Goal: Transaction & Acquisition: Book appointment/travel/reservation

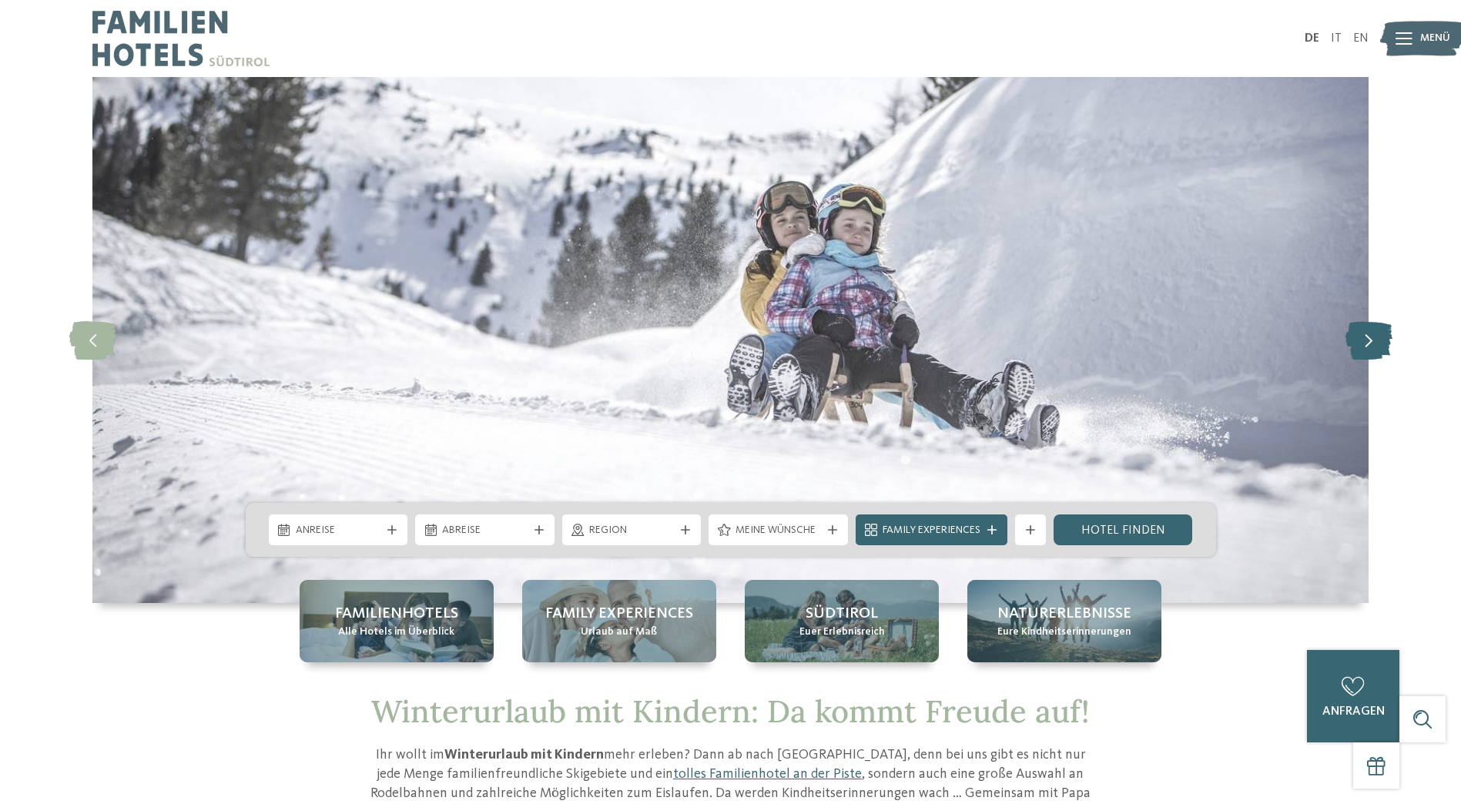
click at [1369, 346] on icon at bounding box center [1369, 340] width 47 height 39
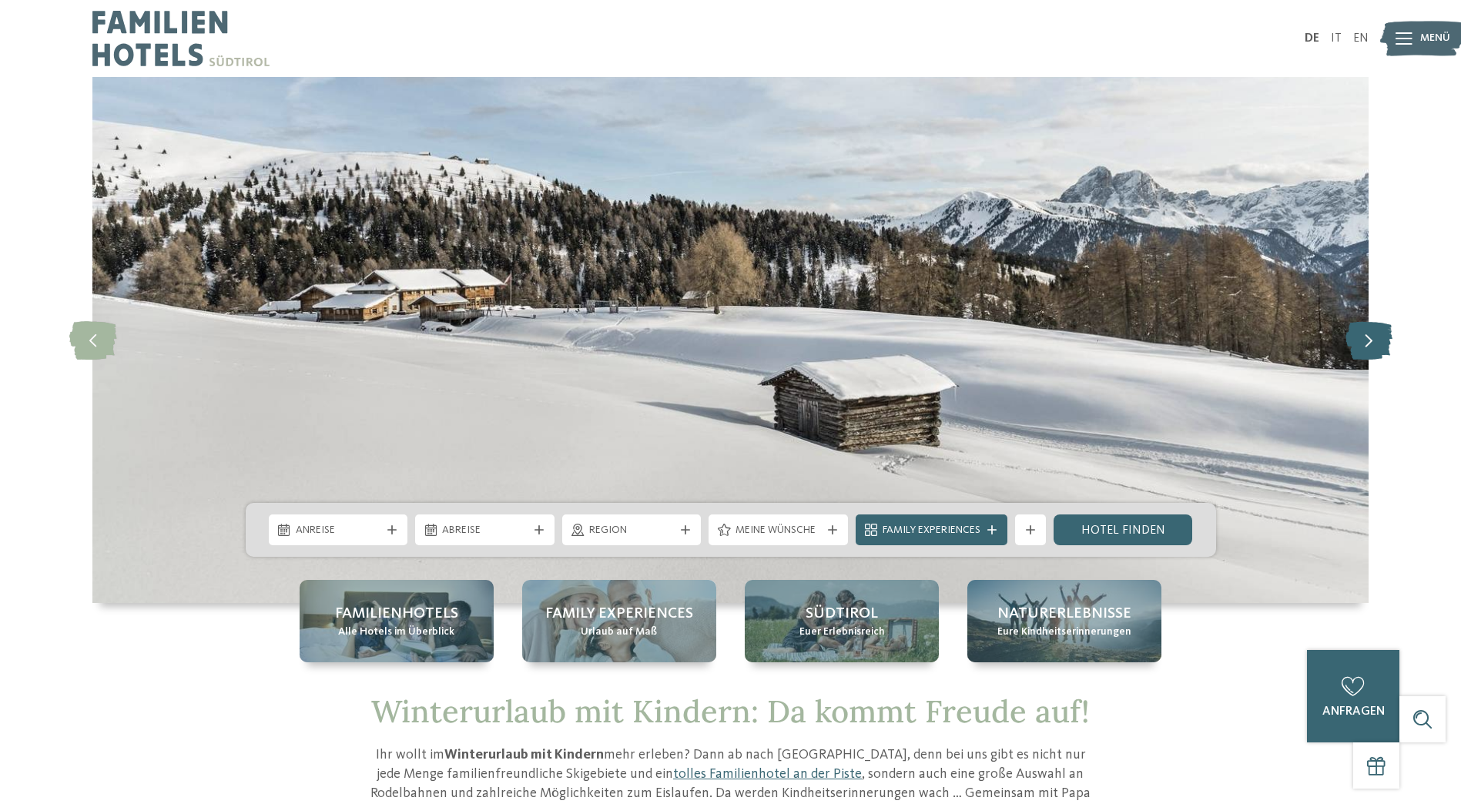
click at [1369, 347] on icon at bounding box center [1369, 340] width 47 height 39
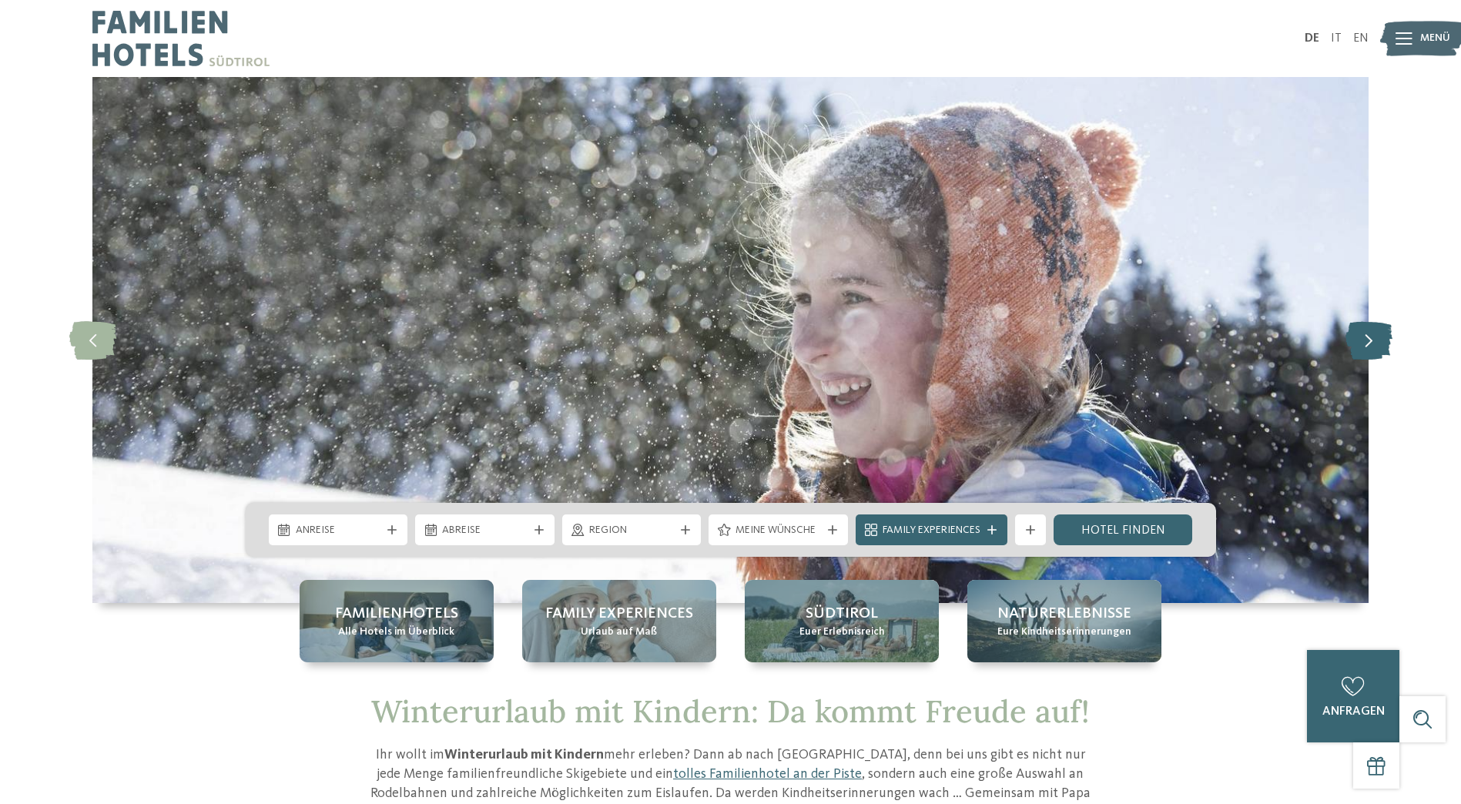
click at [1369, 347] on icon at bounding box center [1369, 340] width 47 height 39
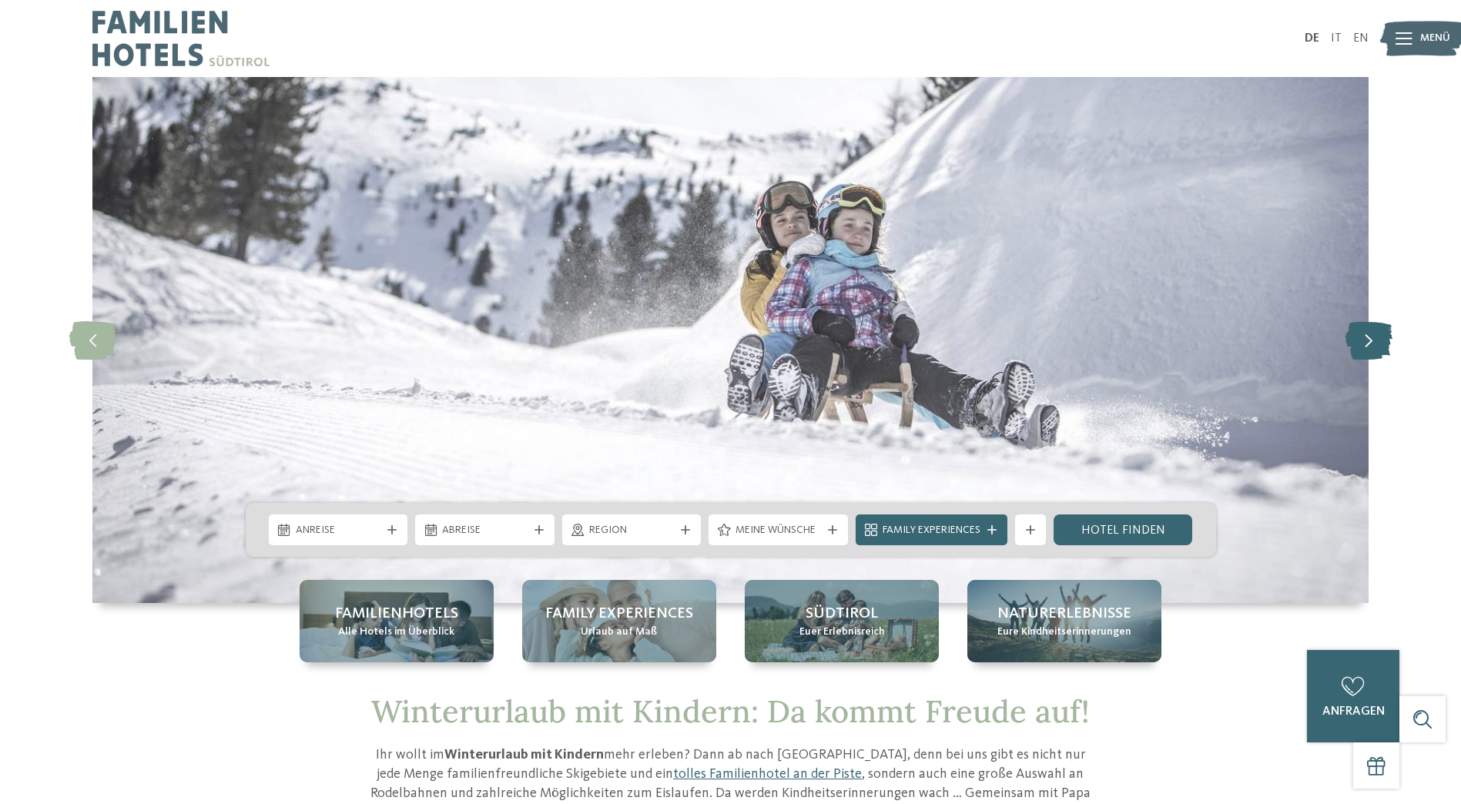
click at [1369, 347] on icon at bounding box center [1369, 340] width 47 height 39
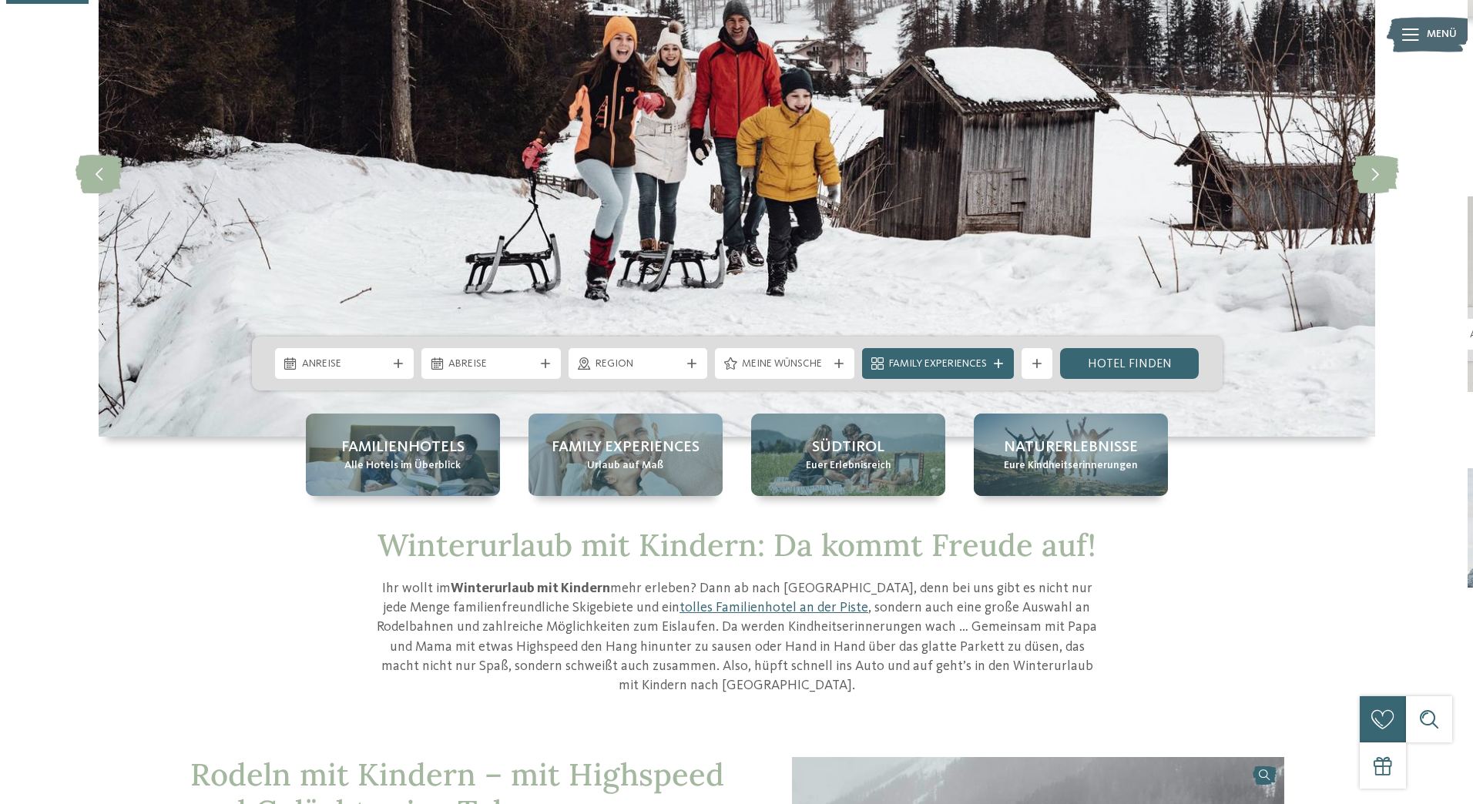
scroll to position [295, 0]
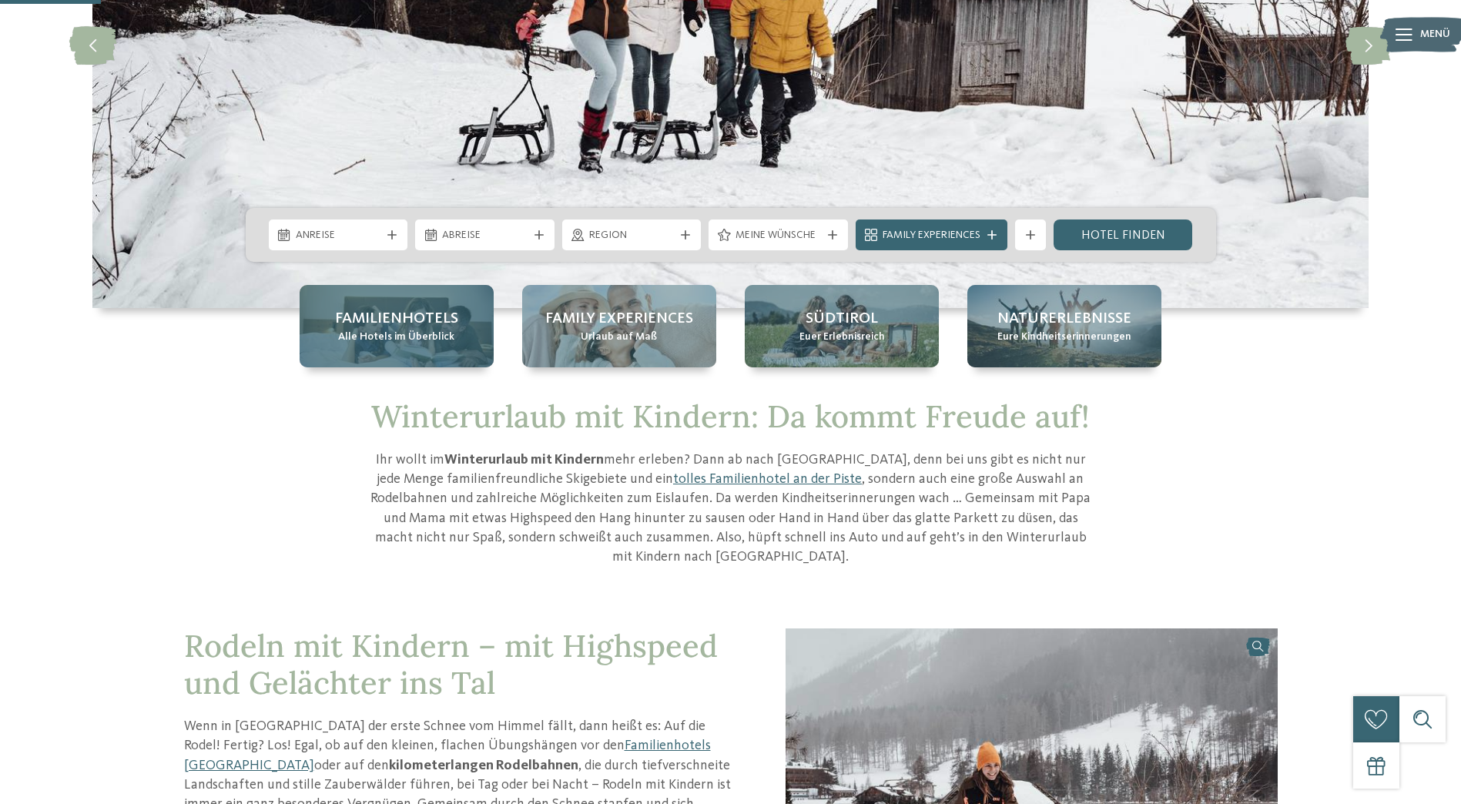
click at [362, 309] on span "Familienhotels" at bounding box center [396, 319] width 123 height 22
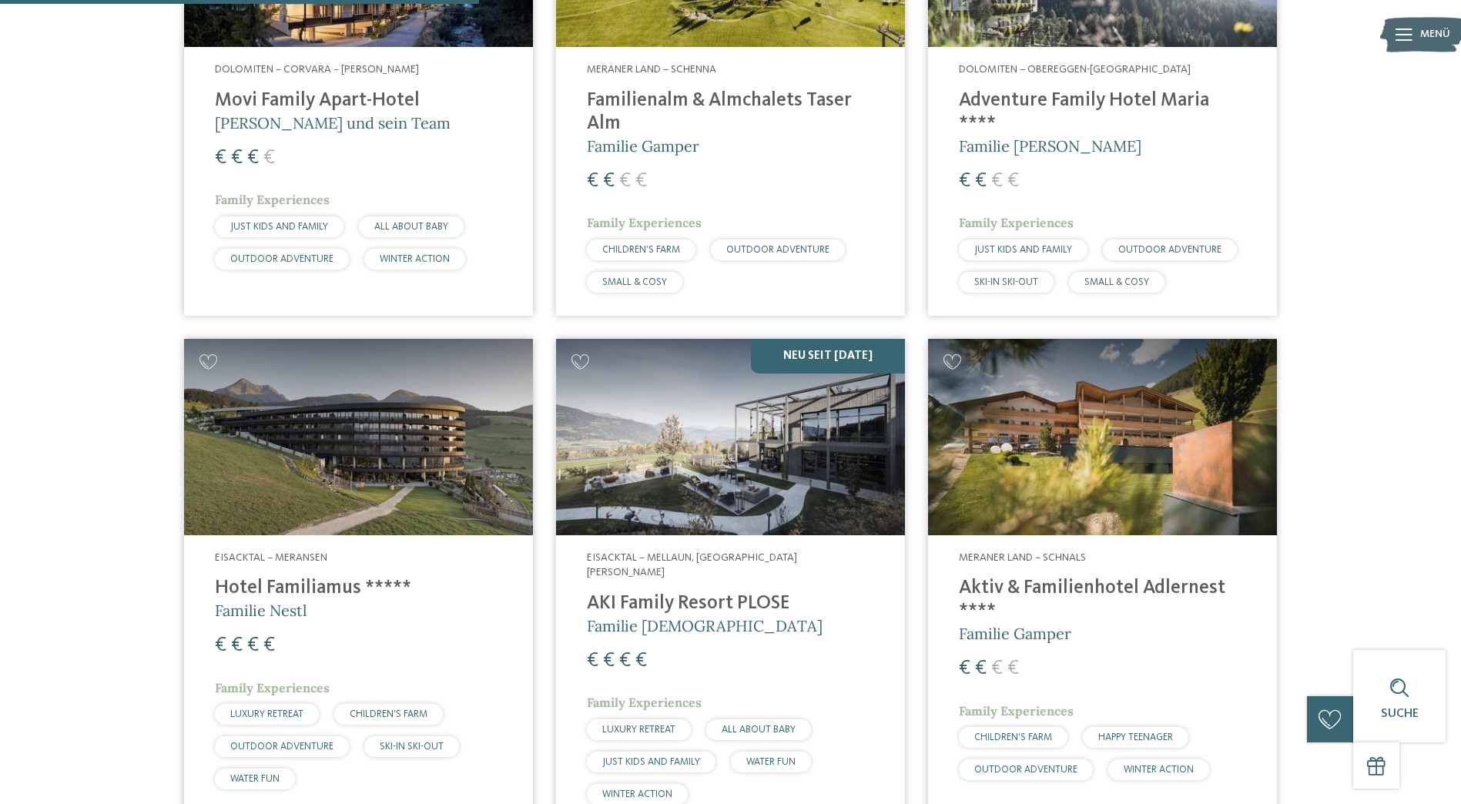
scroll to position [1676, 0]
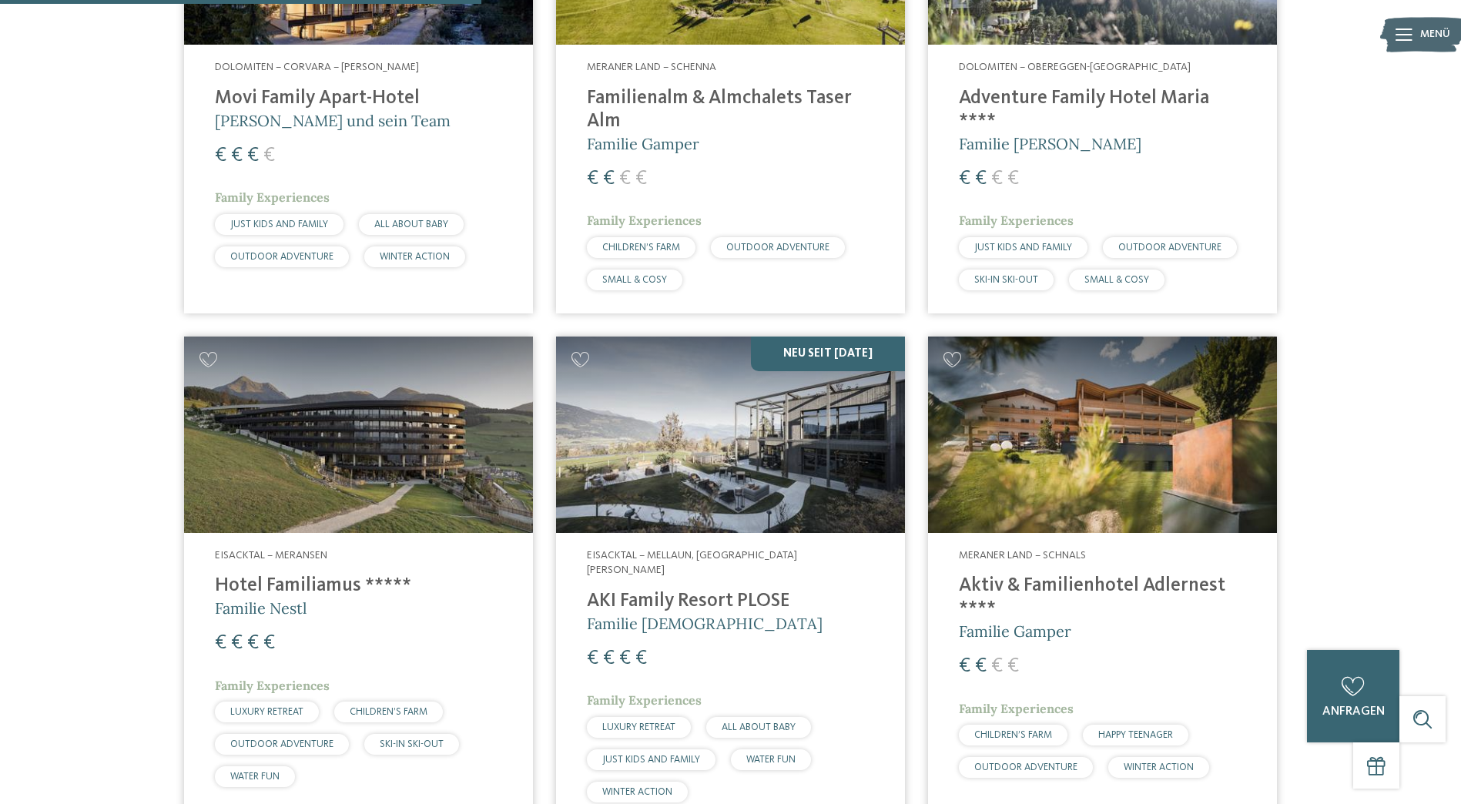
click at [417, 414] on img at bounding box center [358, 435] width 349 height 196
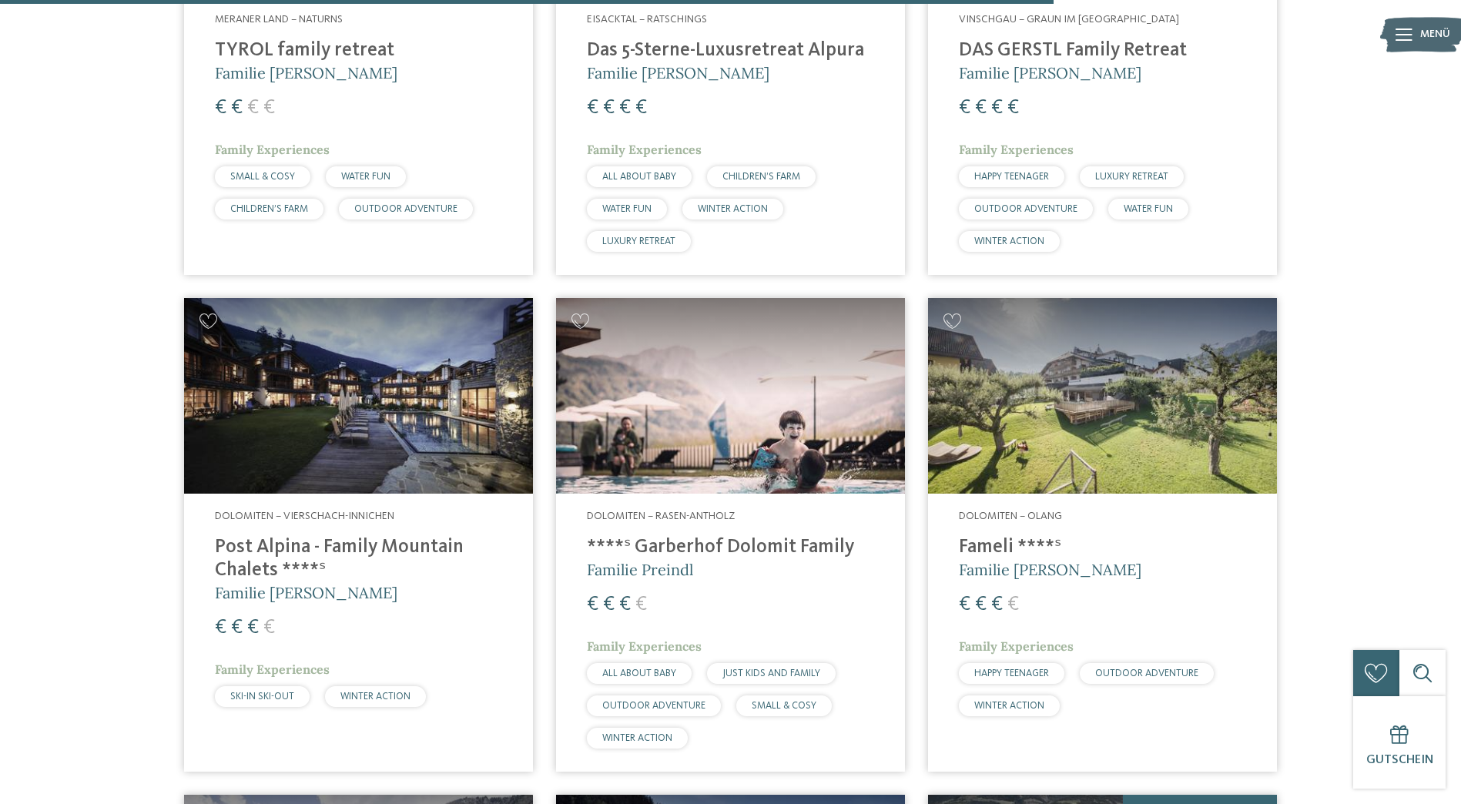
scroll to position [3687, 0]
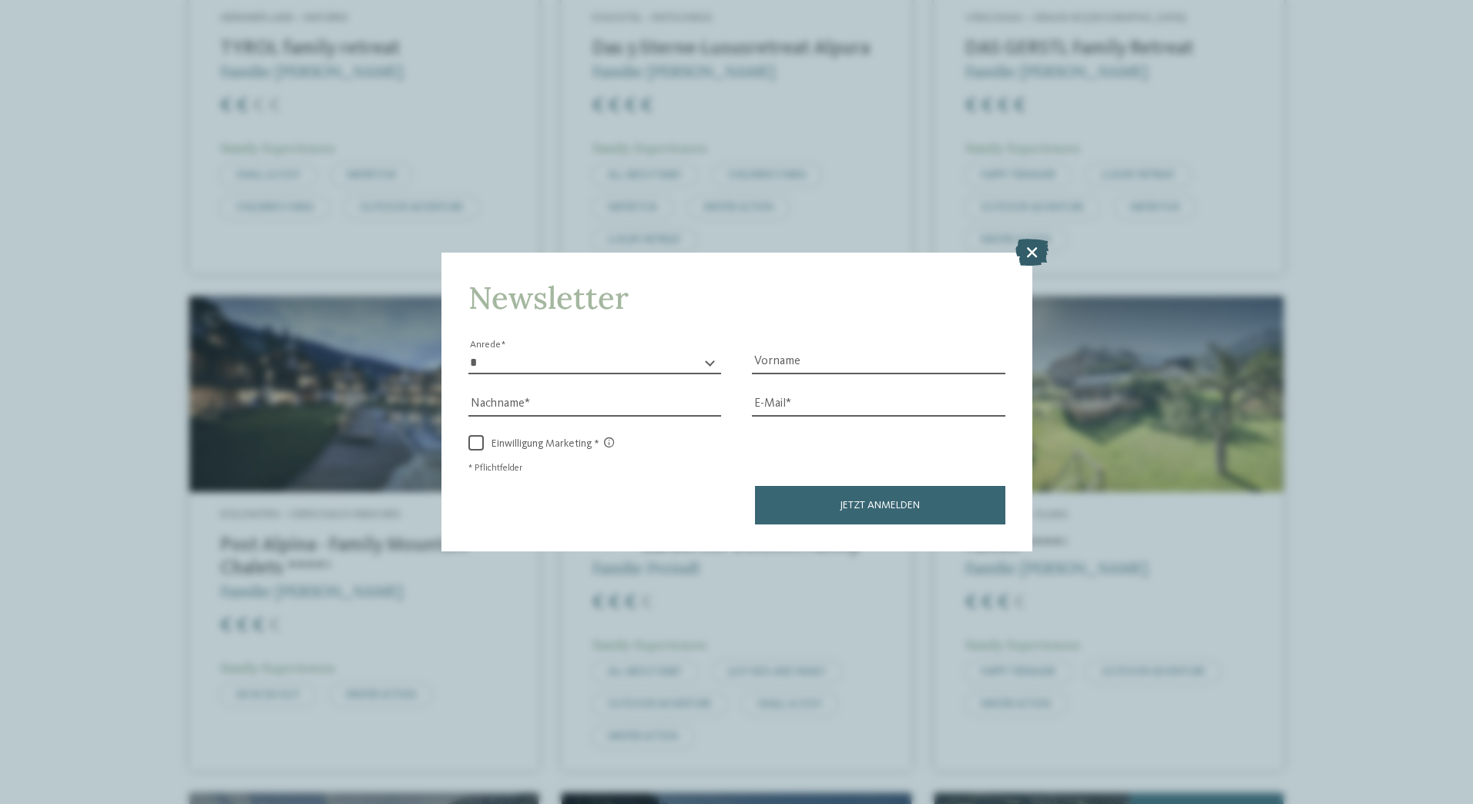
click at [1035, 250] on icon at bounding box center [1031, 251] width 33 height 27
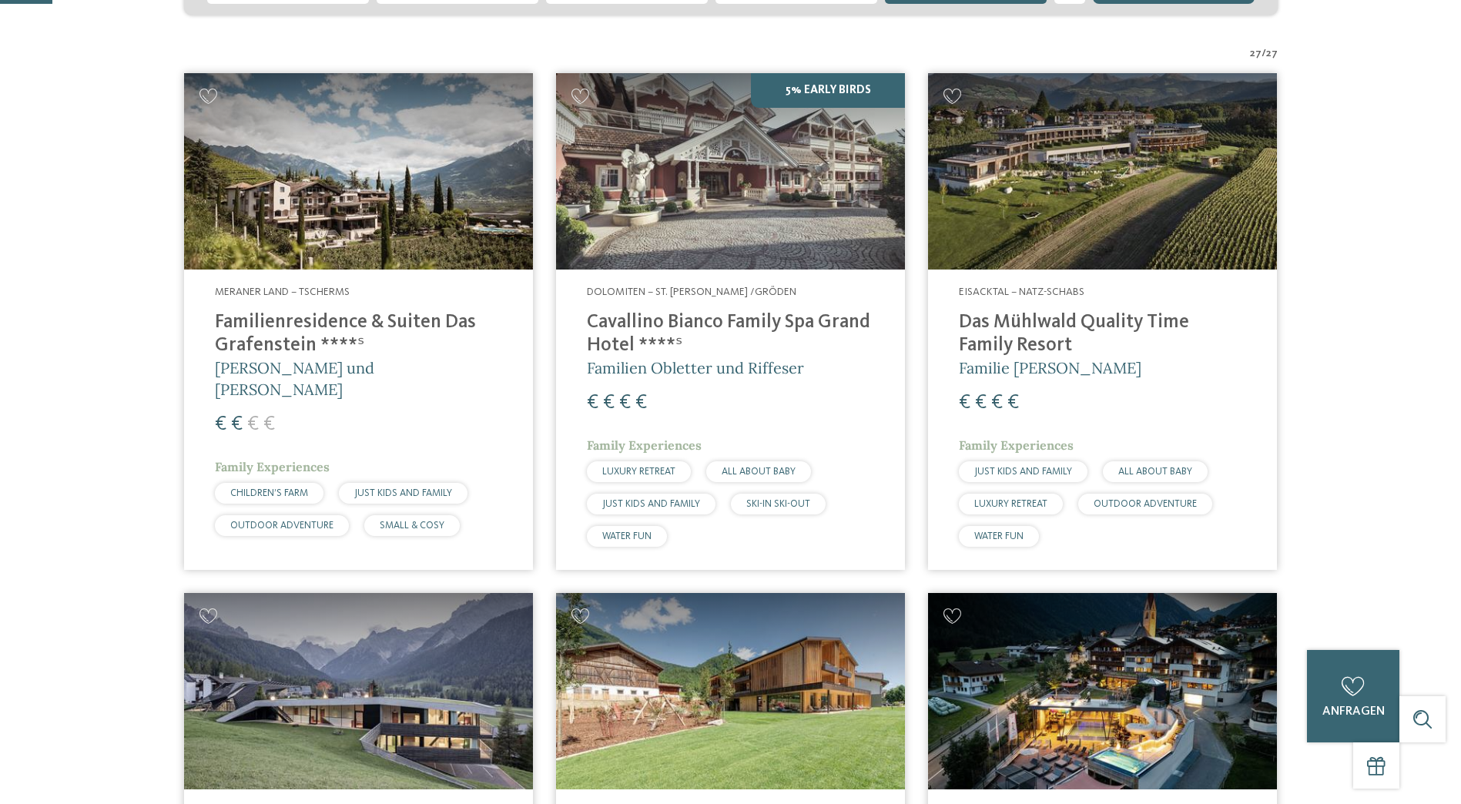
scroll to position [0, 0]
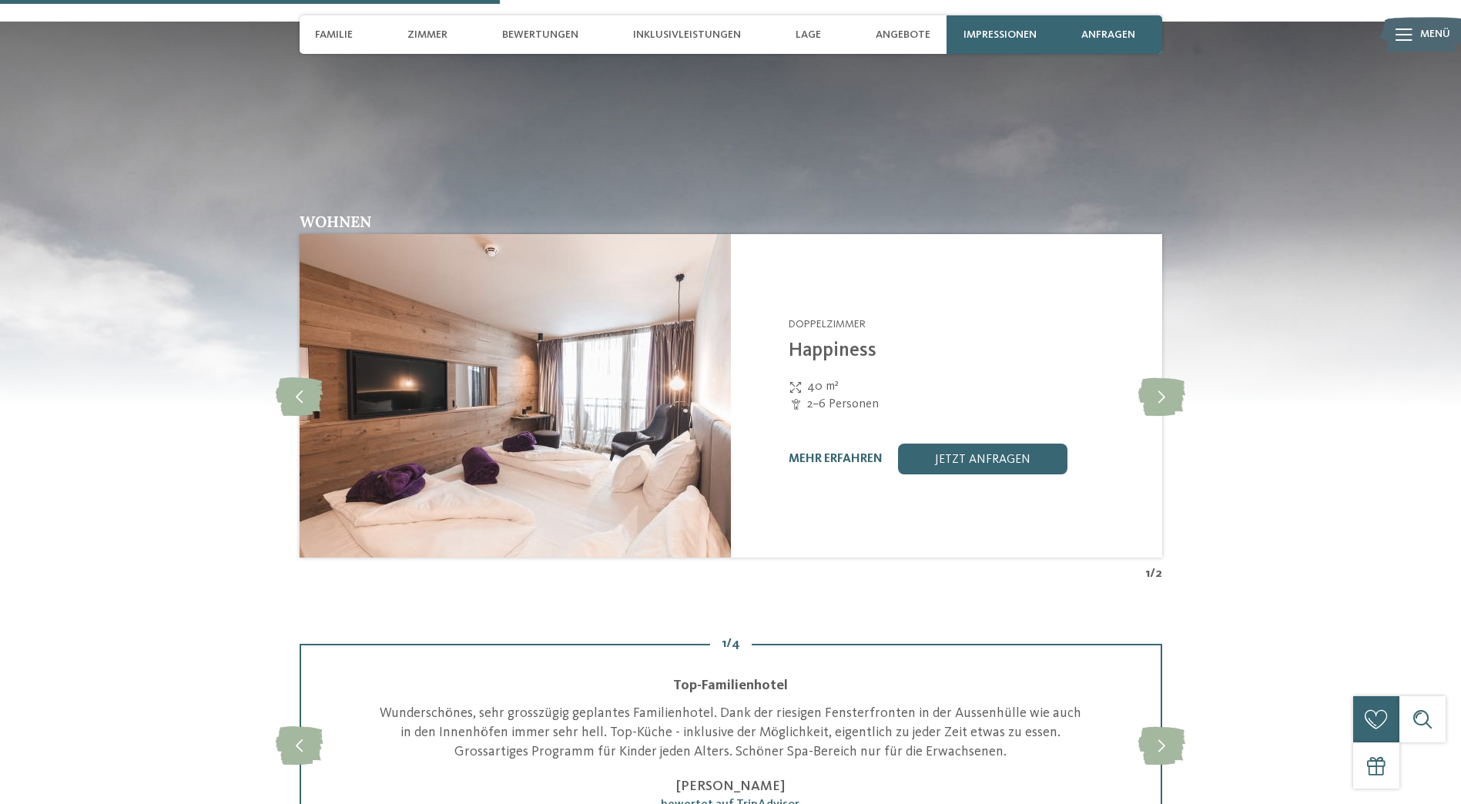
scroll to position [1868, 0]
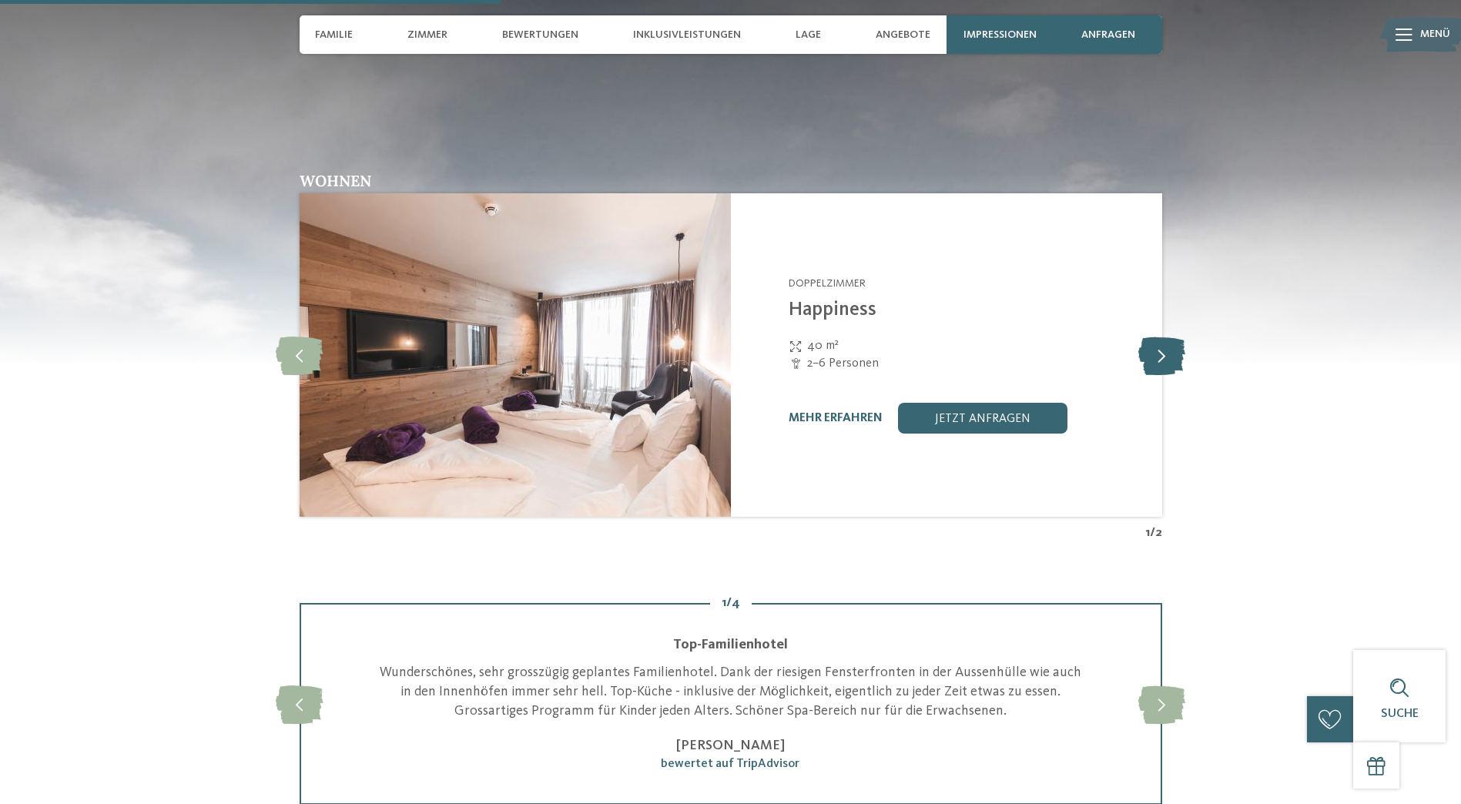
click at [1165, 354] on icon at bounding box center [1161, 355] width 47 height 39
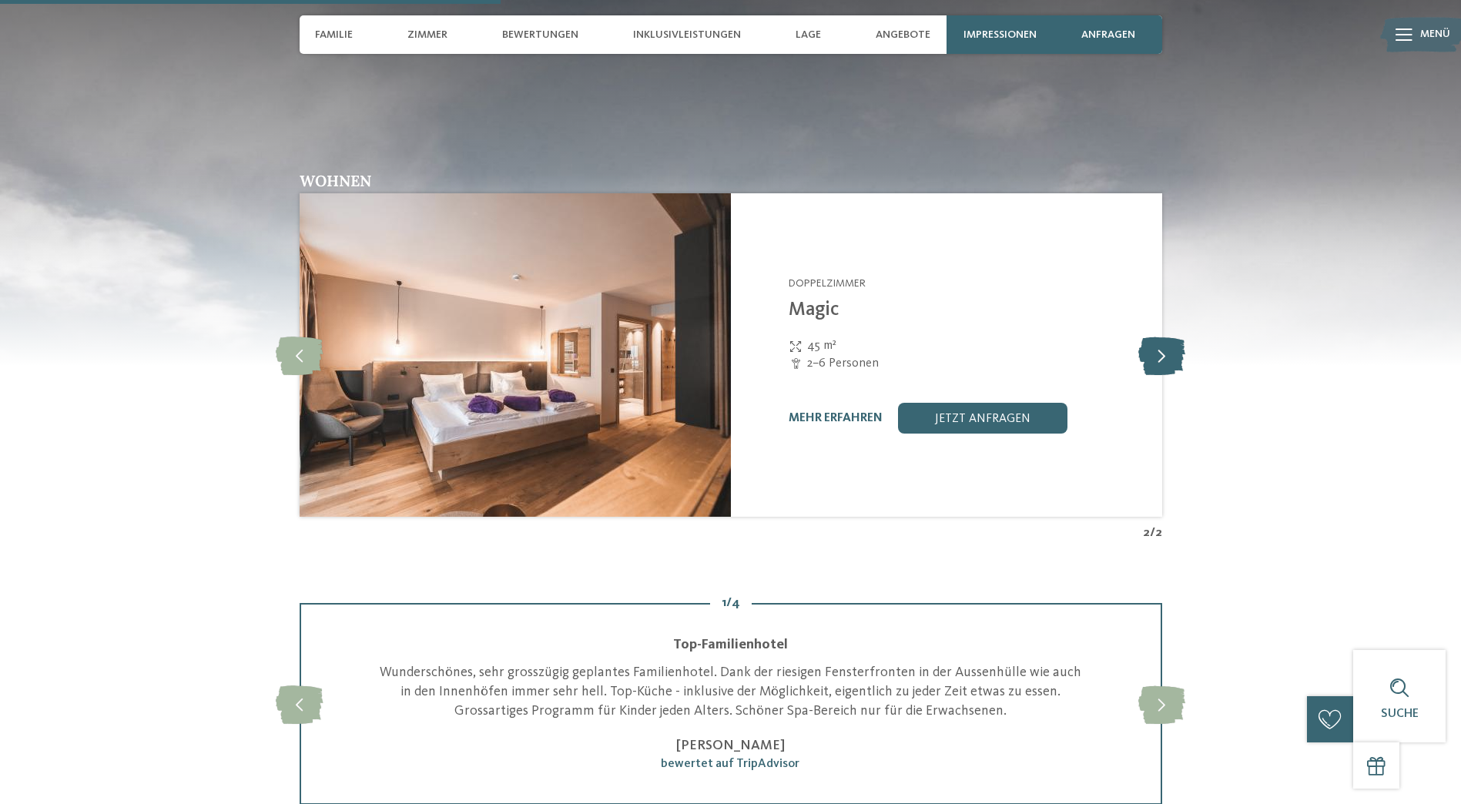
click at [1165, 354] on icon at bounding box center [1161, 355] width 47 height 39
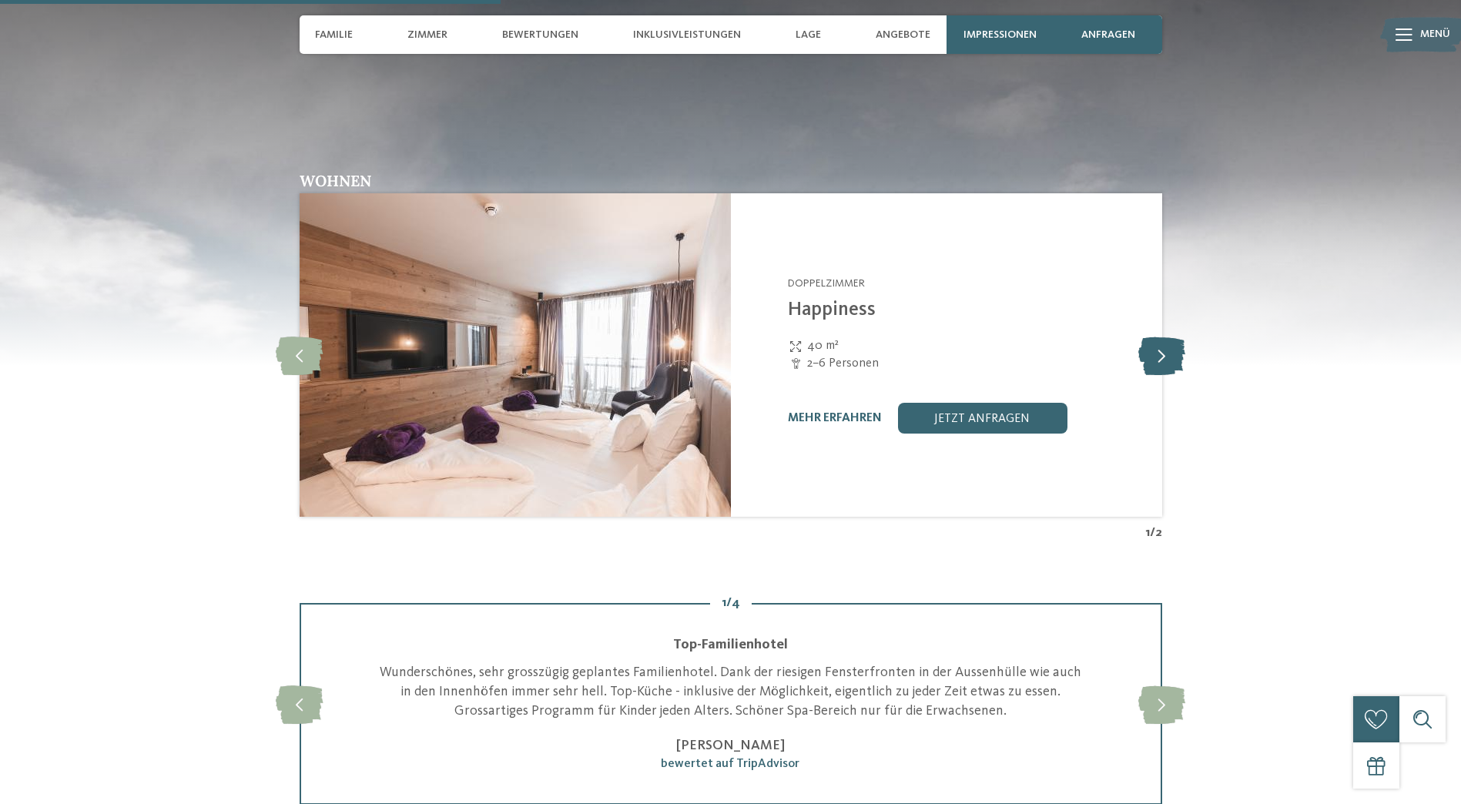
click at [1165, 354] on icon at bounding box center [1161, 355] width 47 height 39
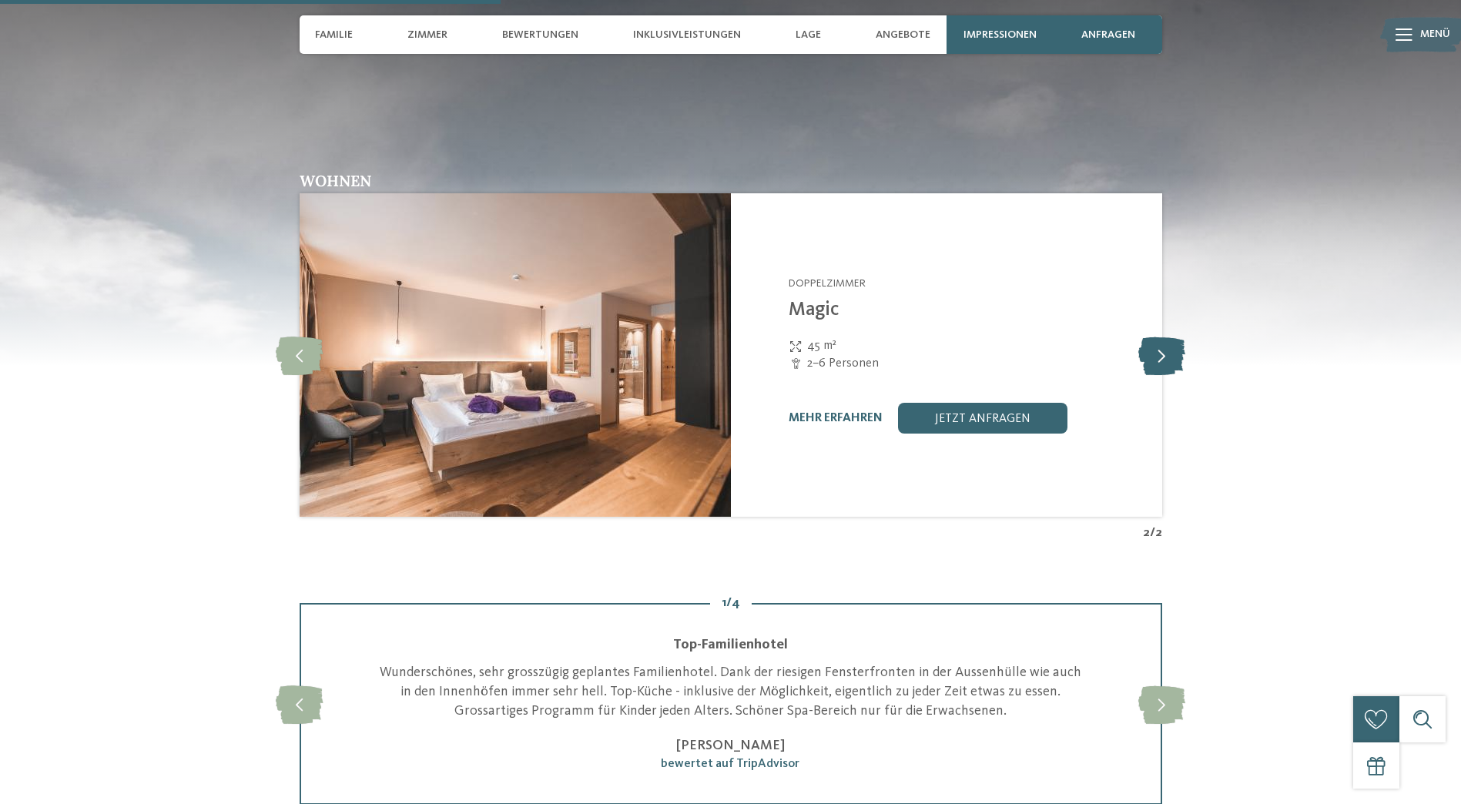
click at [1165, 354] on icon at bounding box center [1161, 355] width 47 height 39
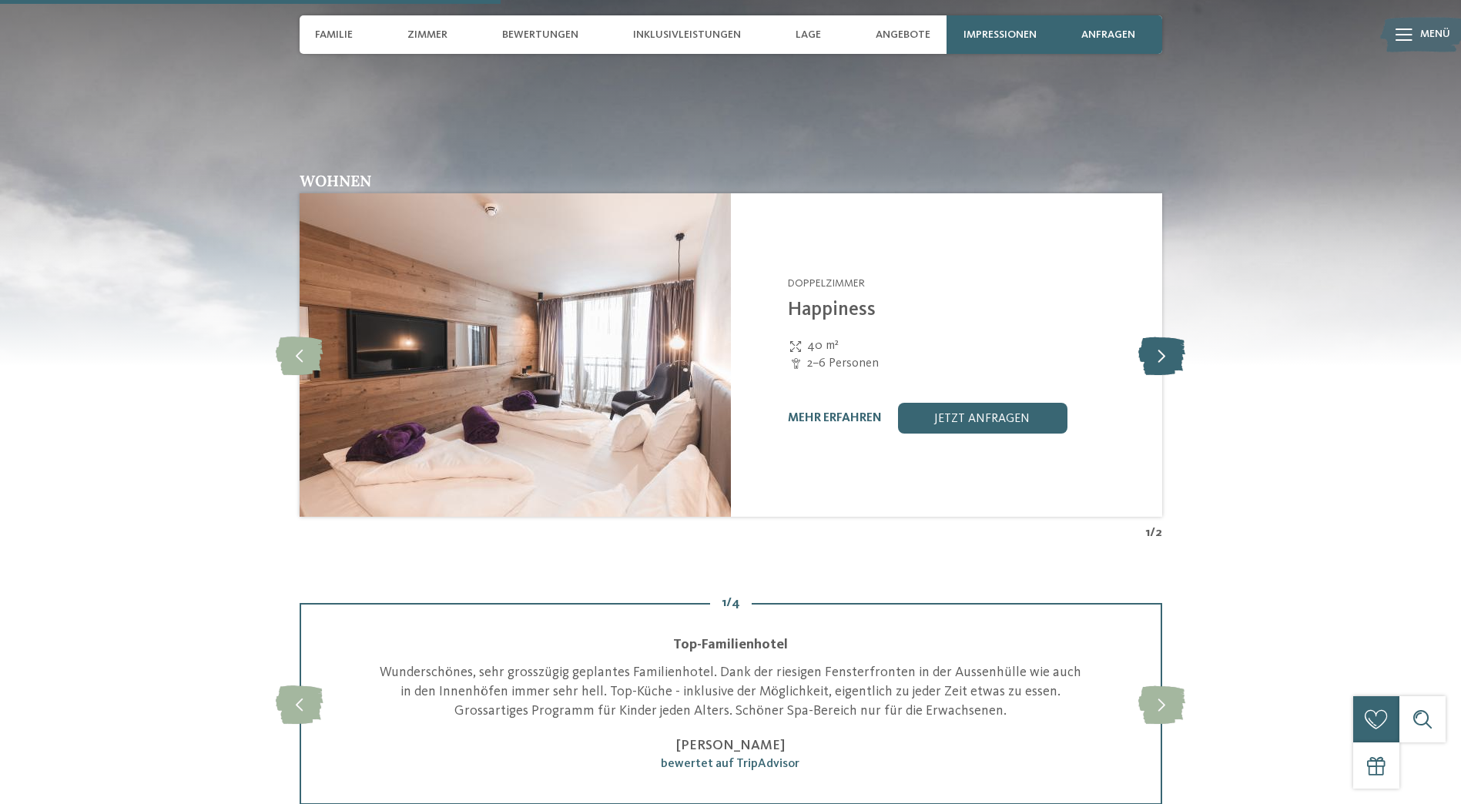
click at [1165, 354] on icon at bounding box center [1161, 355] width 47 height 39
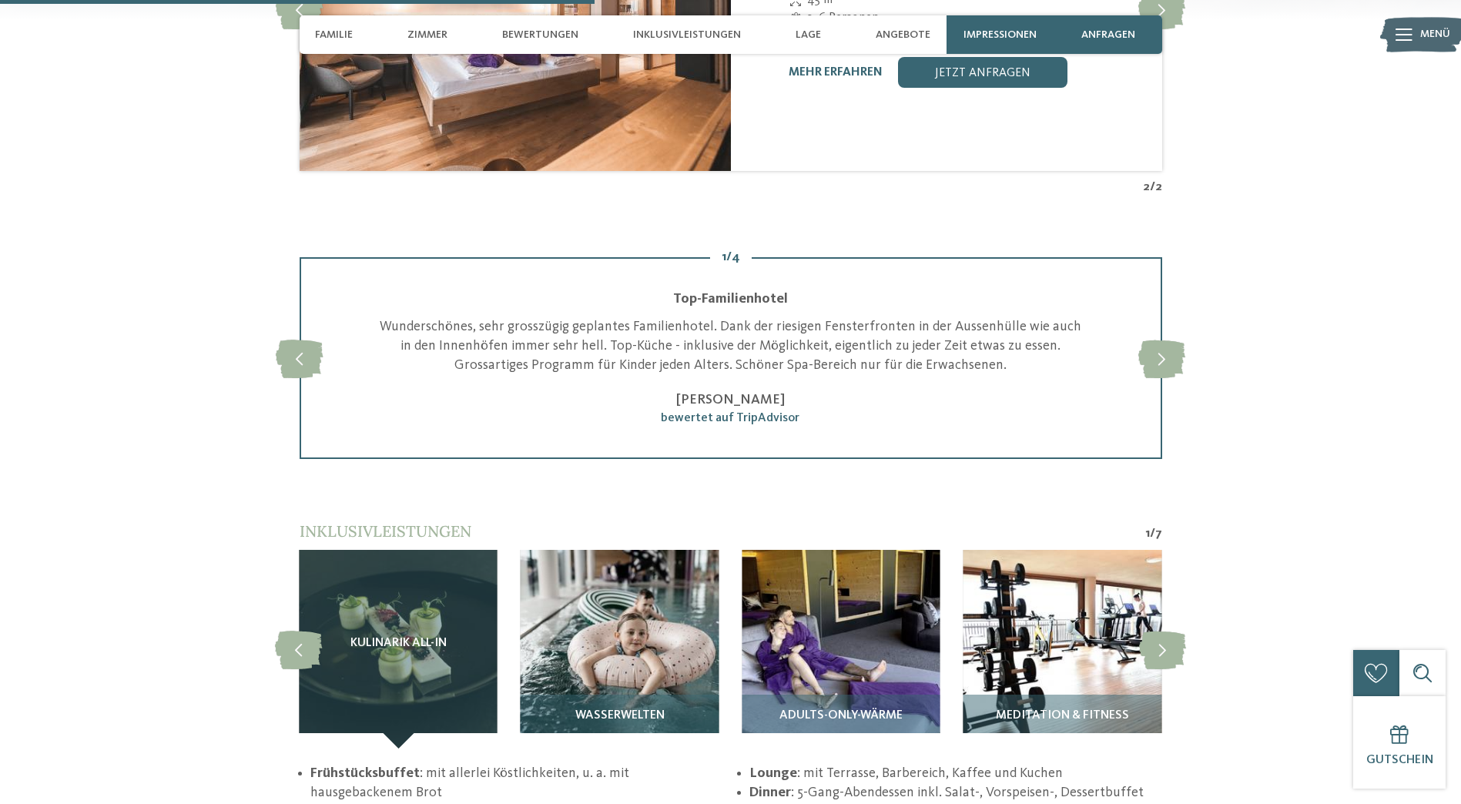
scroll to position [2221, 0]
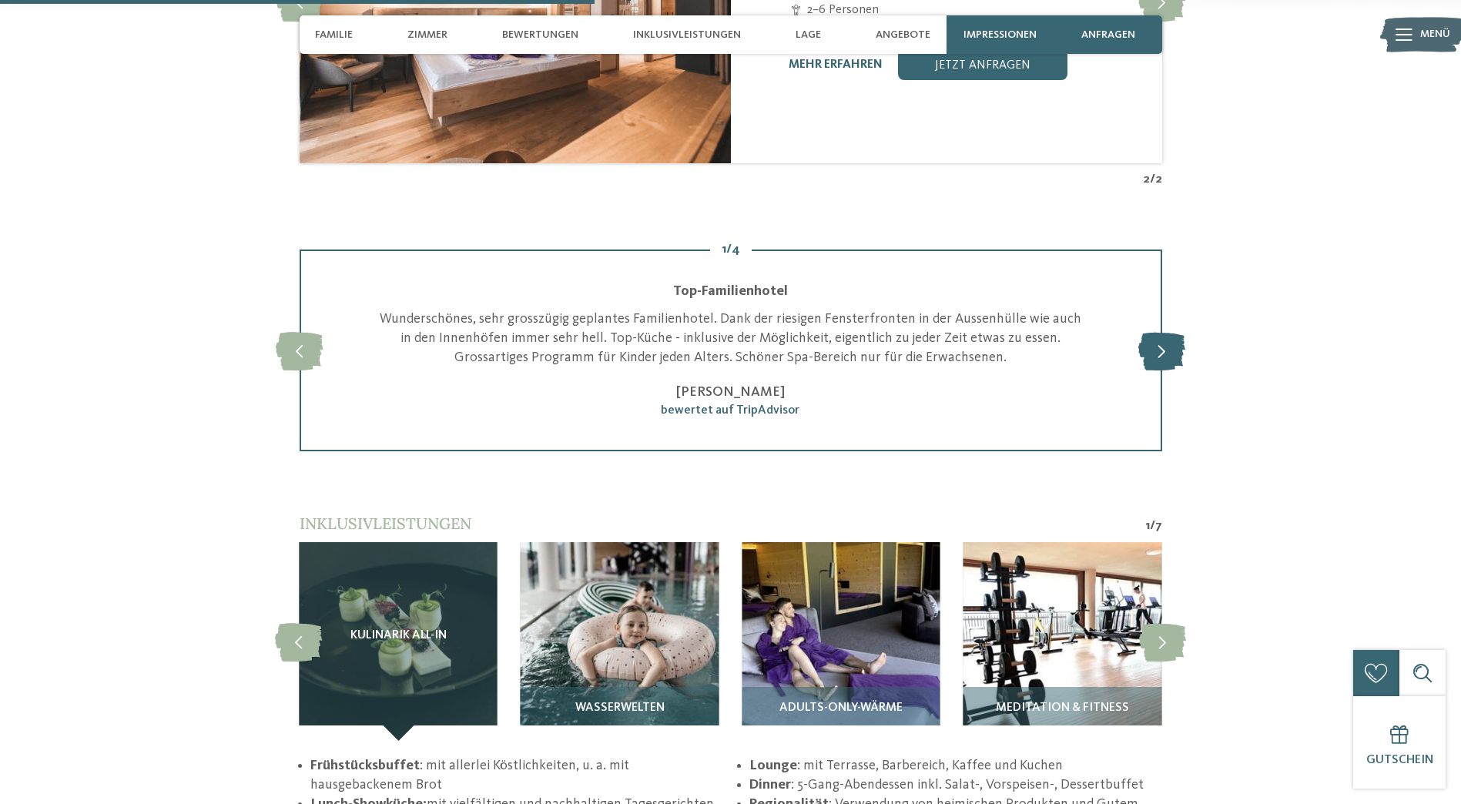
click at [1165, 345] on icon at bounding box center [1161, 350] width 47 height 39
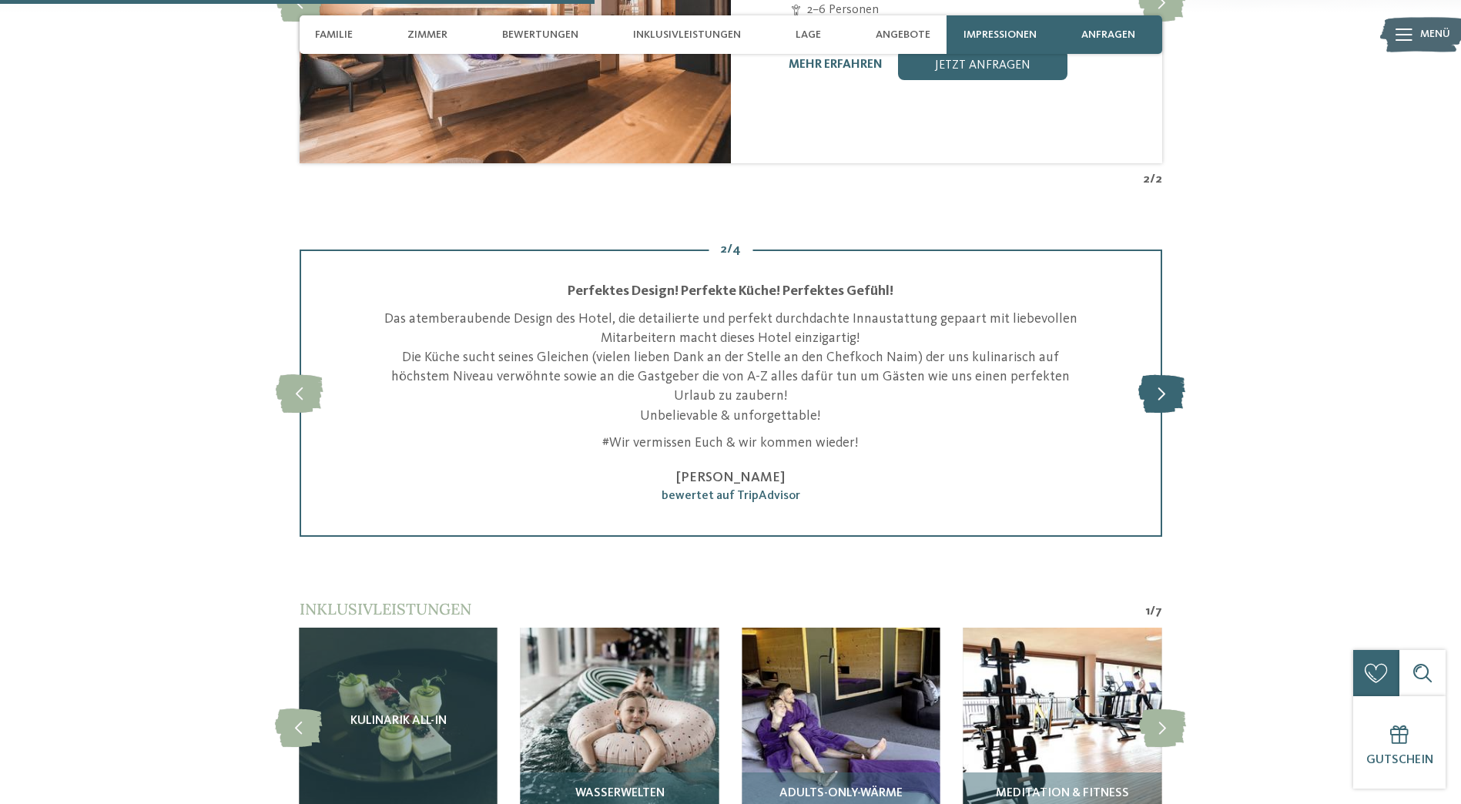
click at [1165, 345] on div "2 / 4 slide 3 of 4 Absolut weiterzuempfehlen! Das Familiamus ist ein super toll…" at bounding box center [731, 393] width 1048 height 287
click at [1149, 395] on icon at bounding box center [1161, 393] width 47 height 39
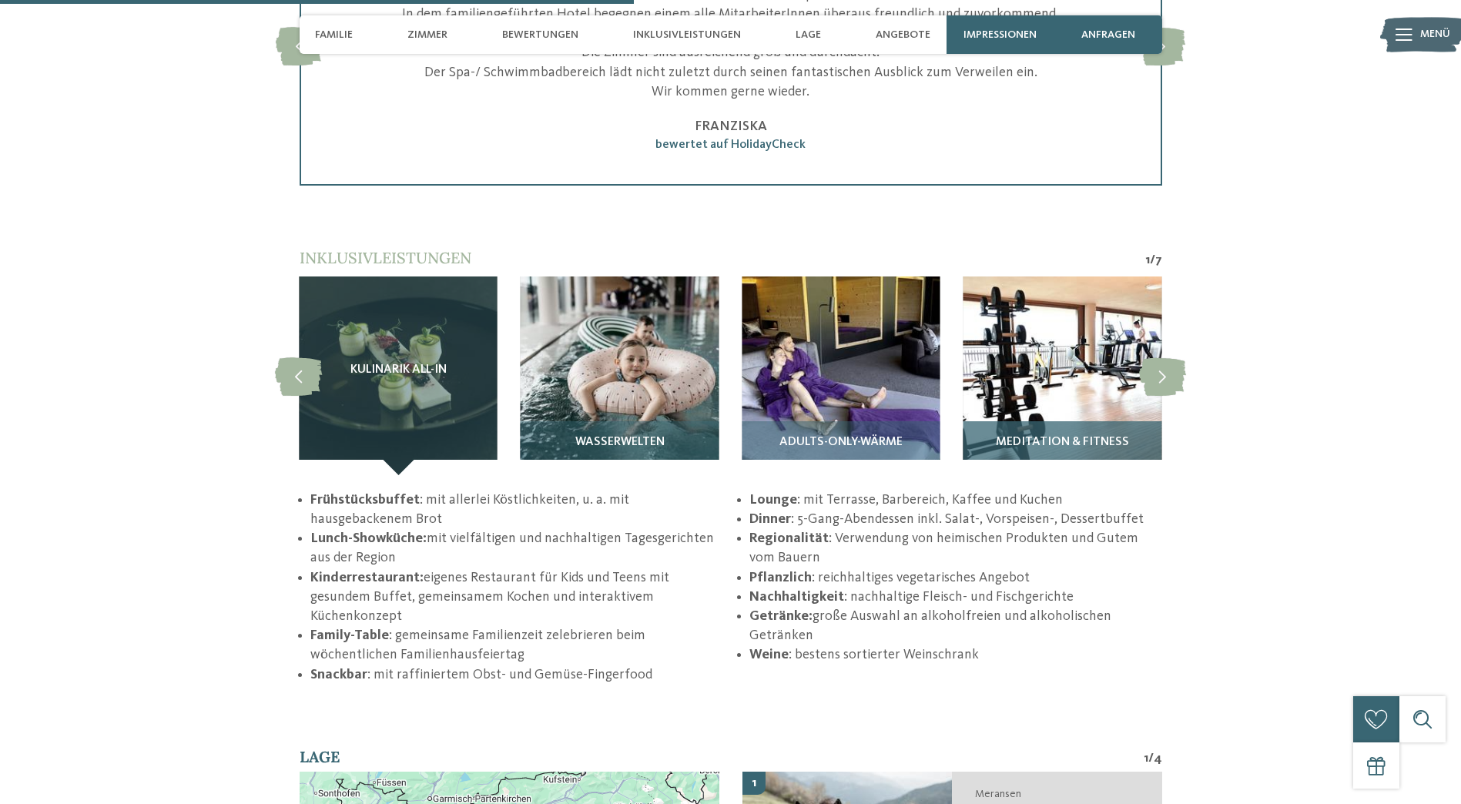
scroll to position [2574, 0]
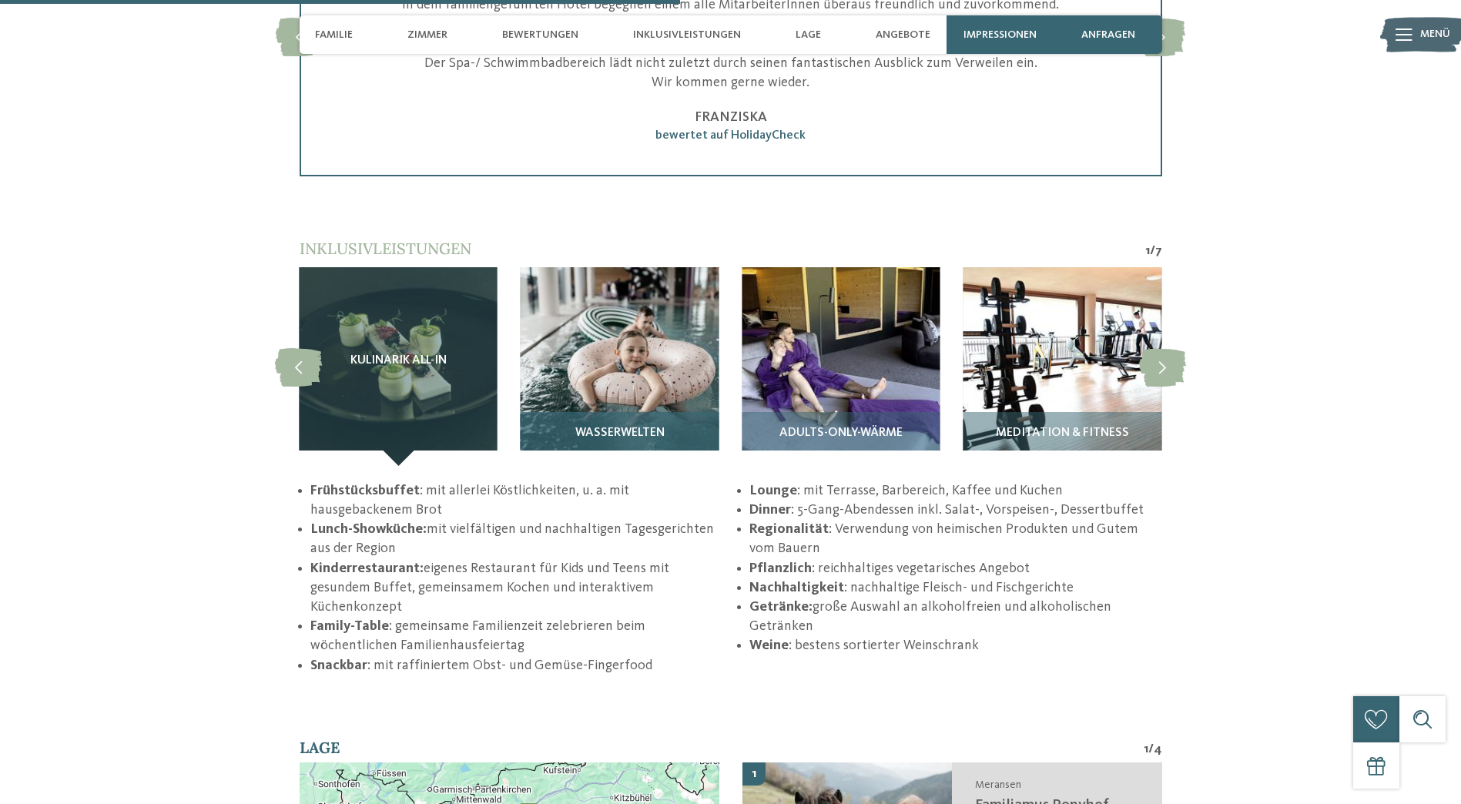
click at [646, 403] on img at bounding box center [620, 366] width 198 height 198
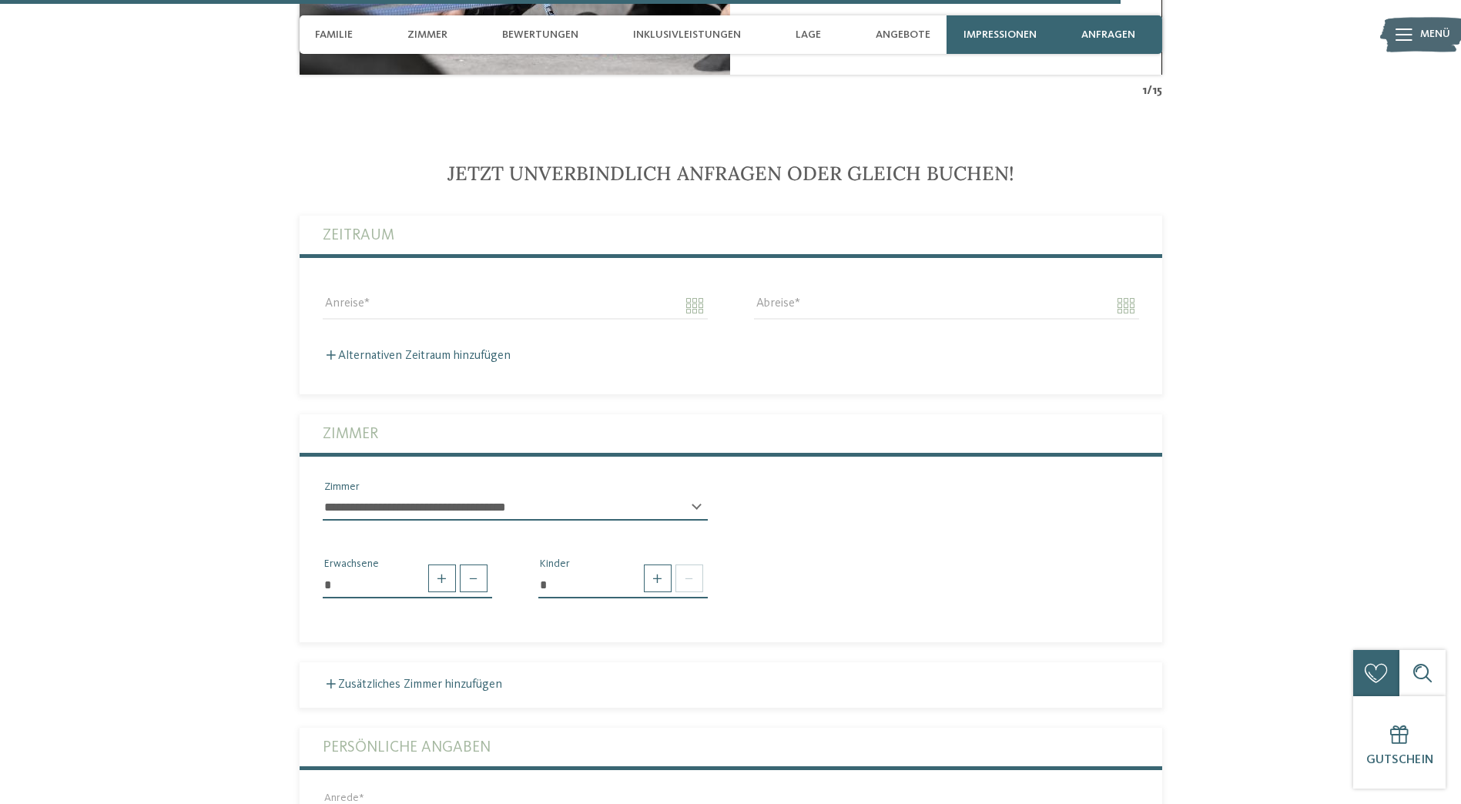
scroll to position [4224, 0]
